Goal: Information Seeking & Learning: Learn about a topic

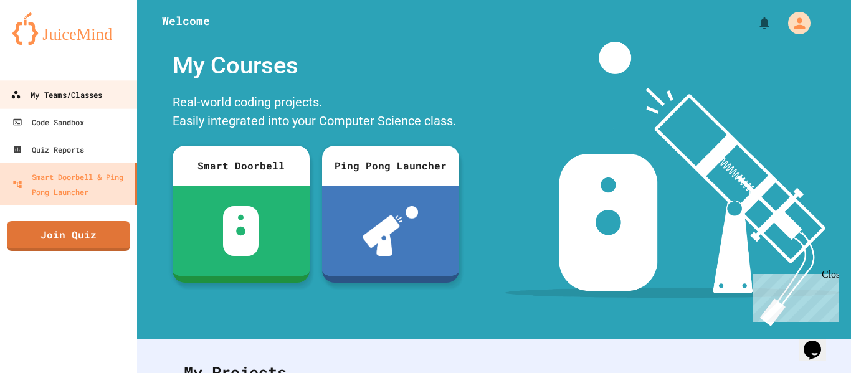
click at [100, 103] on link "My Teams/Classes" at bounding box center [68, 94] width 141 height 28
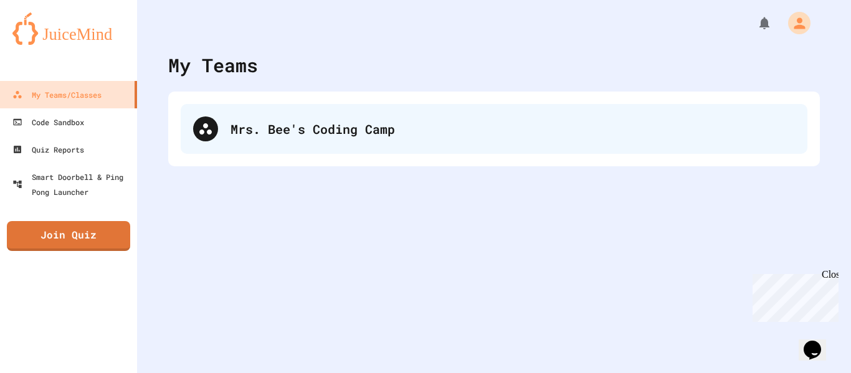
click at [265, 120] on div "Mrs. Bee's Coding Camp" at bounding box center [512, 129] width 564 height 19
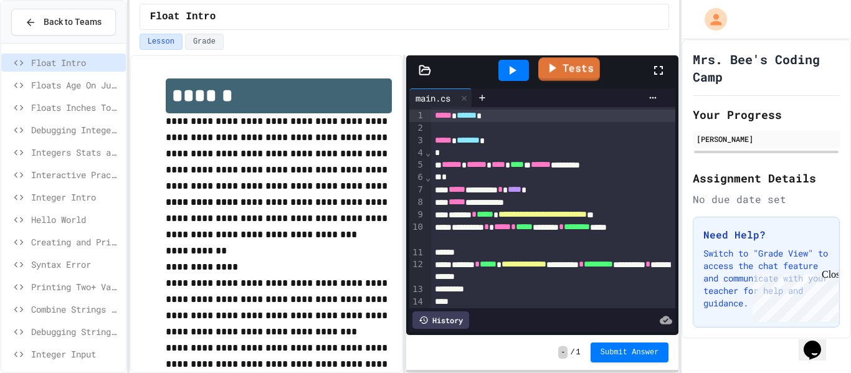
click at [565, 78] on link "Tests" at bounding box center [569, 69] width 62 height 24
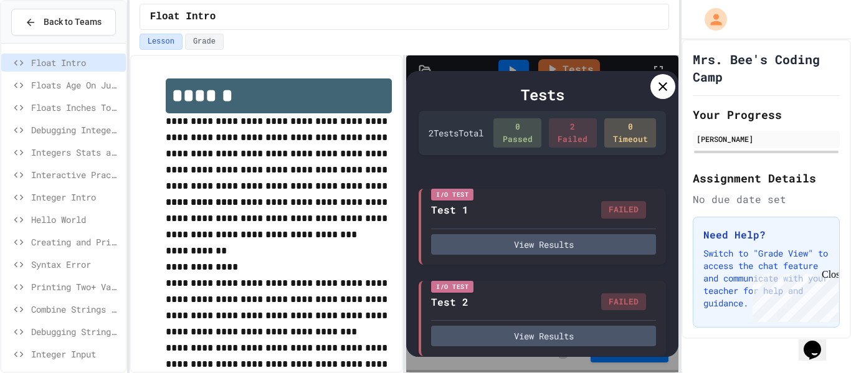
click at [662, 98] on div at bounding box center [662, 86] width 25 height 25
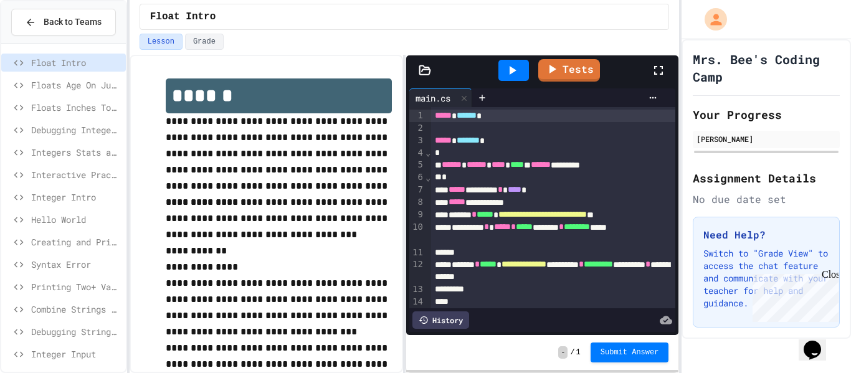
click at [65, 88] on span "Floats Age On Jupiter" at bounding box center [76, 84] width 90 height 13
